Goal: Transaction & Acquisition: Purchase product/service

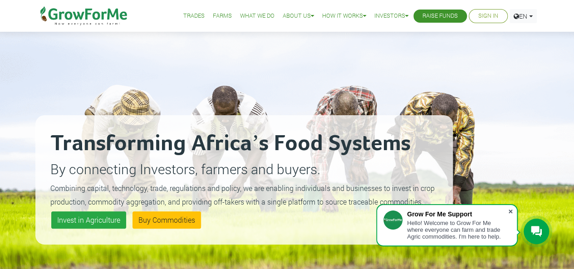
click at [510, 210] on span at bounding box center [510, 211] width 9 height 9
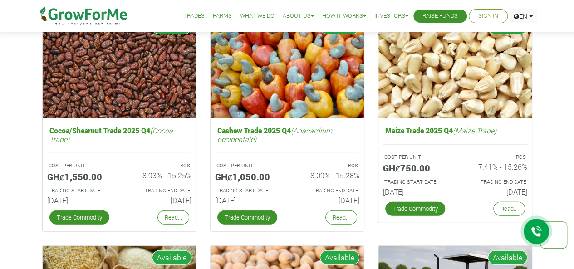
scroll to position [1238, 0]
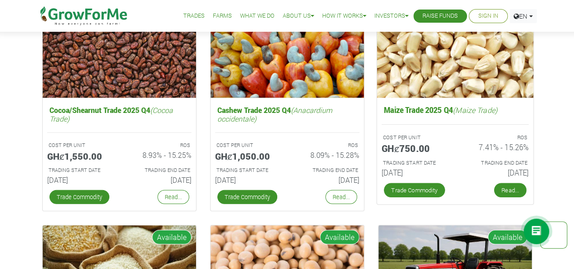
click at [503, 191] on link "Read..." at bounding box center [510, 190] width 32 height 15
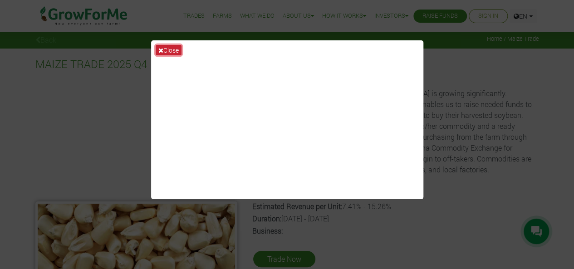
click at [160, 50] on icon at bounding box center [160, 50] width 5 height 6
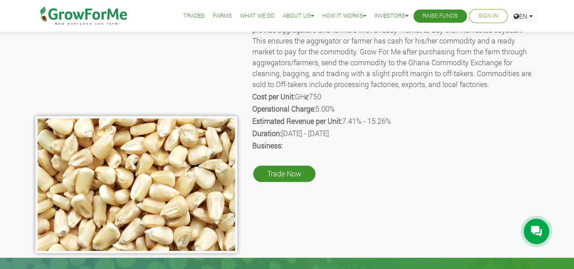
scroll to position [91, 0]
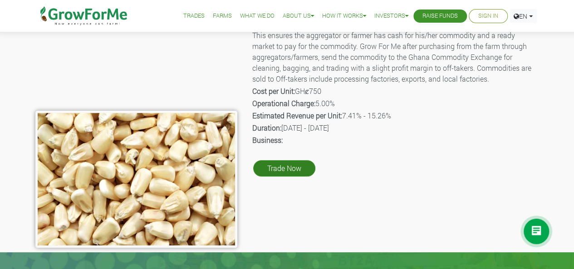
click at [276, 166] on link "Trade Now" at bounding box center [284, 168] width 62 height 16
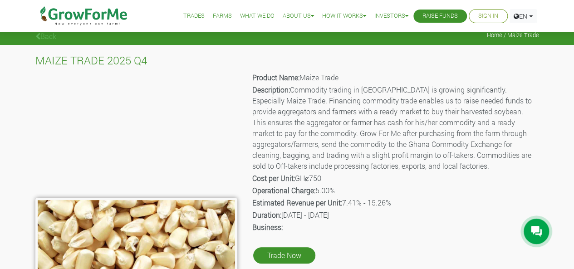
scroll to position [2, 0]
